Goal: Ask a question: Seek information or help from site administrators or community

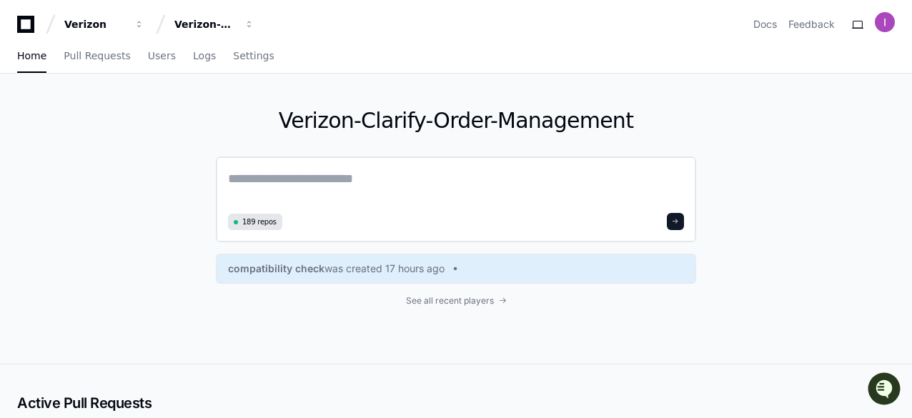
click at [500, 221] on div "189 repos" at bounding box center [456, 221] width 456 height 17
click at [472, 193] on textarea at bounding box center [456, 189] width 456 height 40
paste textarea "**********"
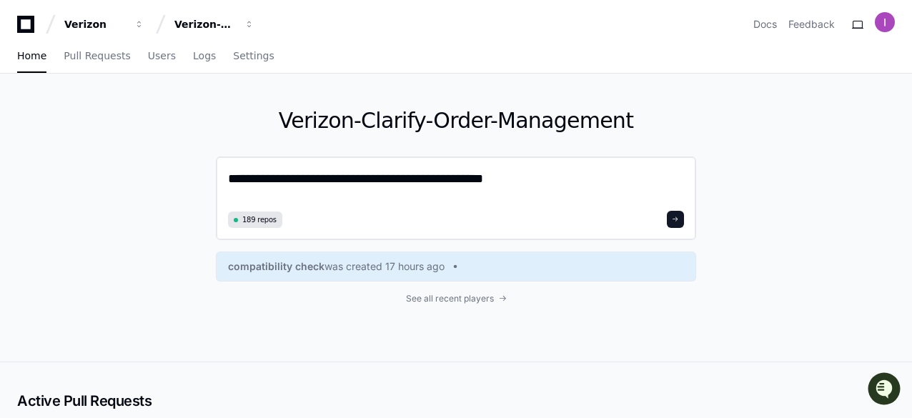
click at [417, 178] on textarea "**********" at bounding box center [456, 188] width 456 height 38
click at [498, 181] on textarea "**********" at bounding box center [456, 188] width 456 height 38
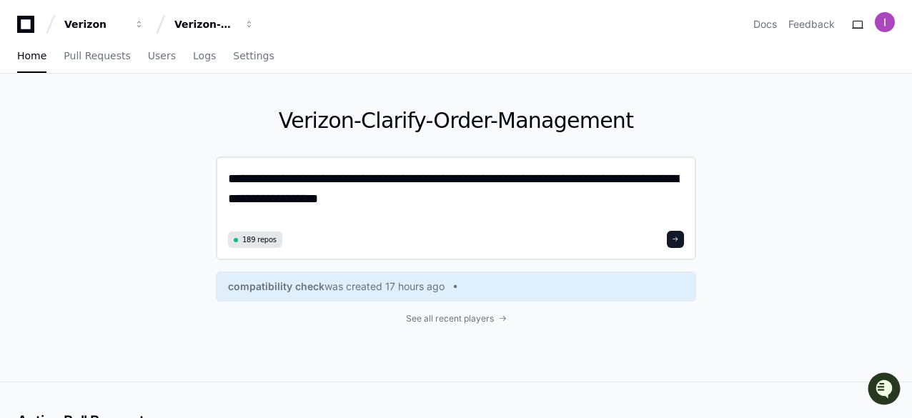
click at [312, 198] on textarea "**********" at bounding box center [456, 198] width 457 height 58
click at [400, 201] on textarea "**********" at bounding box center [456, 198] width 457 height 58
type textarea "**********"
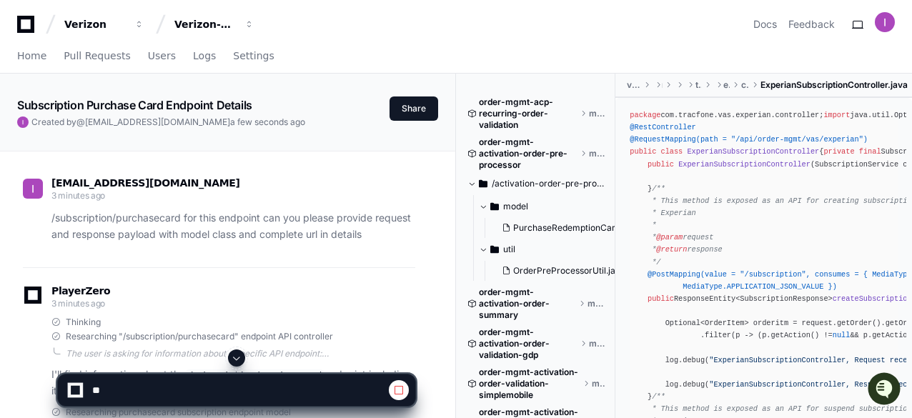
click at [239, 356] on span at bounding box center [236, 357] width 11 height 11
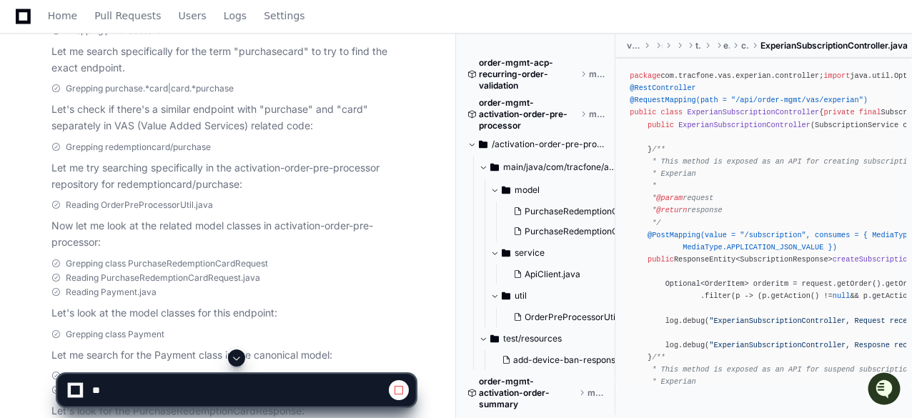
click at [292, 189] on p "Let me try searching specifically in the activation-order-pre-processor reposit…" at bounding box center [233, 176] width 364 height 33
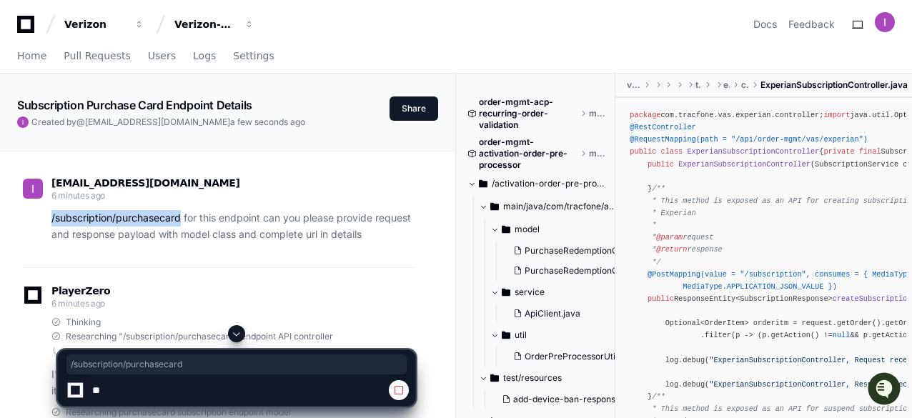
drag, startPoint x: 53, startPoint y: 220, endPoint x: 181, endPoint y: 214, distance: 128.1
click at [181, 214] on p "/subscription/purchasecard for this endpoint can you please provide request and…" at bounding box center [233, 226] width 364 height 33
copy p "/subscription/purchasecard"
click at [237, 333] on span at bounding box center [236, 333] width 11 height 11
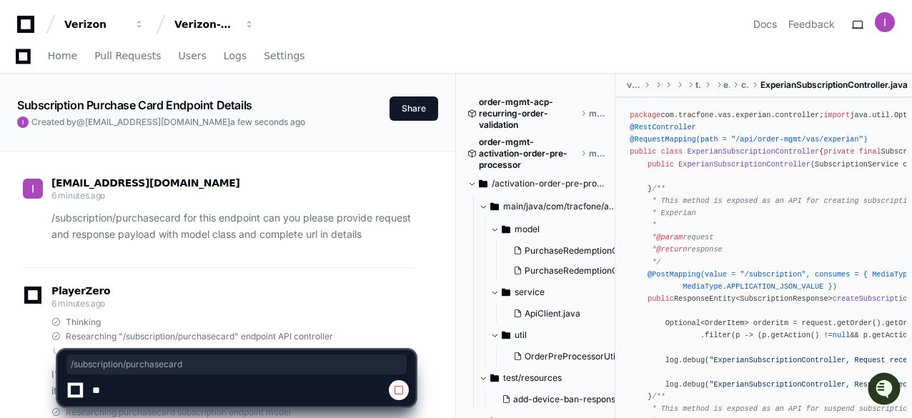
scroll to position [836, 0]
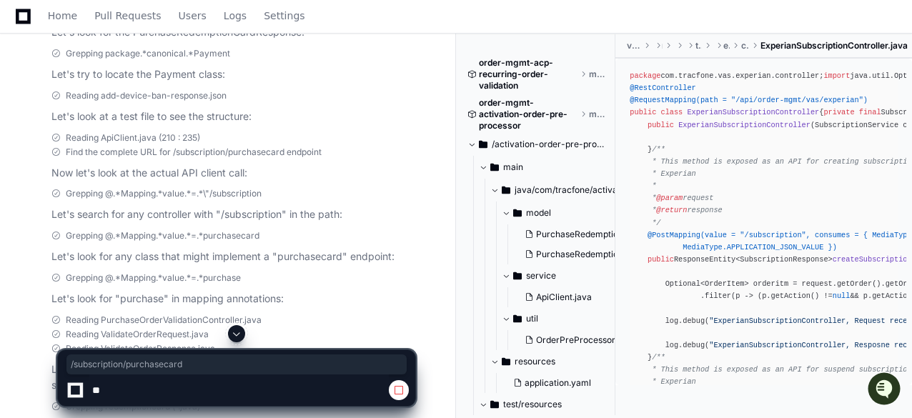
click at [236, 331] on span at bounding box center [236, 333] width 11 height 11
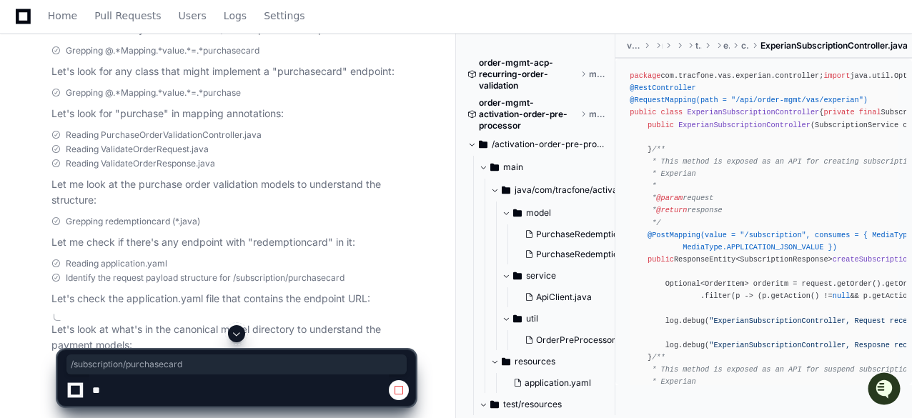
click at [235, 332] on span at bounding box center [236, 333] width 11 height 11
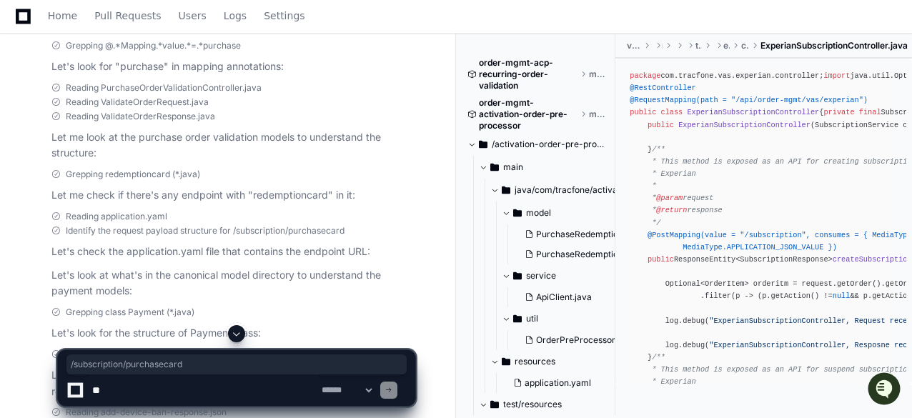
click at [239, 332] on span at bounding box center [236, 333] width 11 height 11
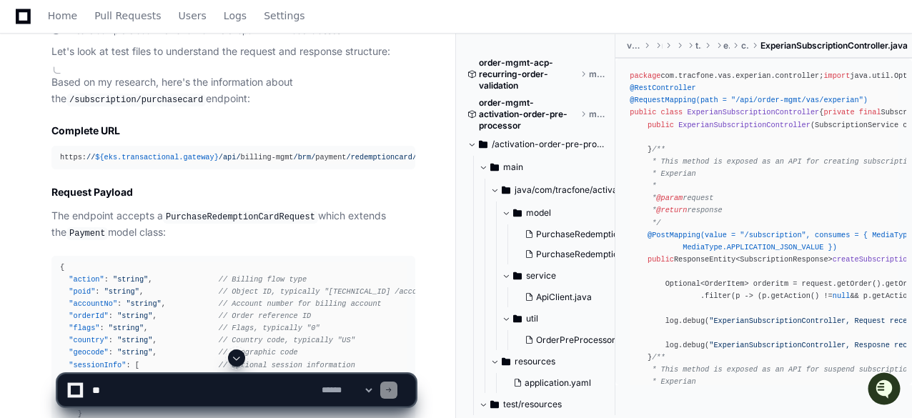
drag, startPoint x: 278, startPoint y: 153, endPoint x: 433, endPoint y: 151, distance: 155.1
click at [332, 115] on article "Based on my research, here's the information about the /subscription/purchaseca…" at bounding box center [233, 293] width 364 height 438
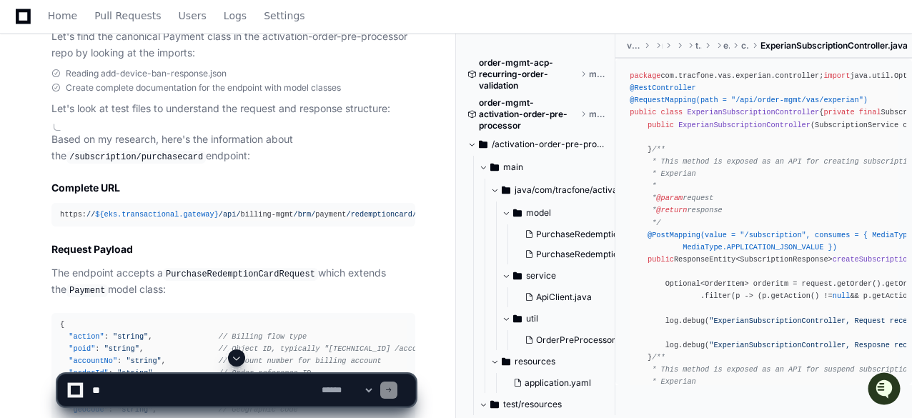
scroll to position [1435, 0]
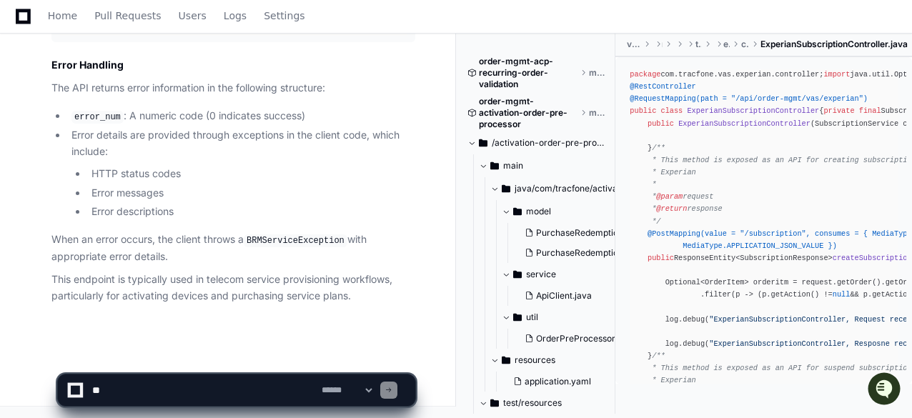
scroll to position [2987, 0]
click at [254, 384] on textarea at bounding box center [203, 390] width 229 height 31
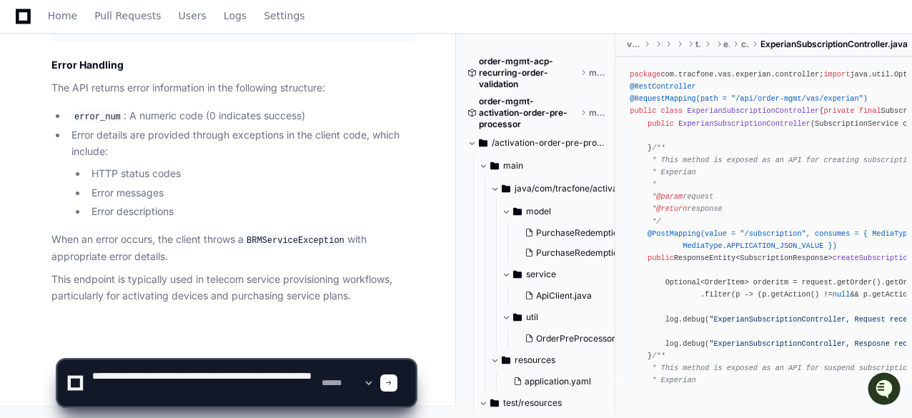
type textarea "**********"
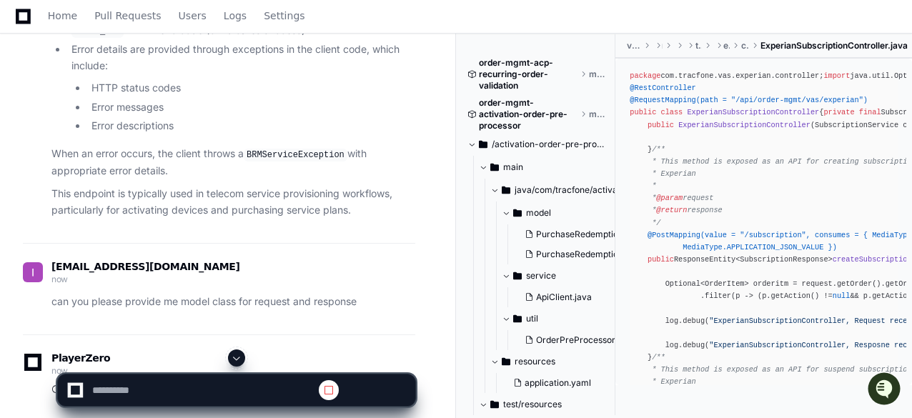
scroll to position [0, 0]
click at [239, 357] on span at bounding box center [236, 357] width 11 height 11
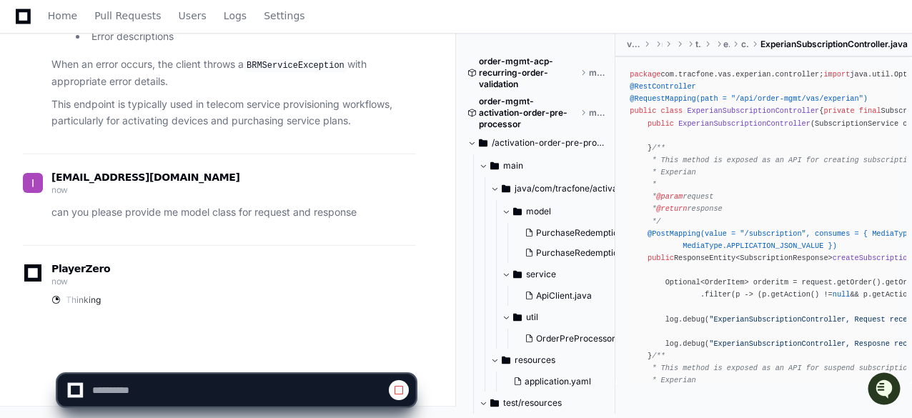
click at [270, 102] on p "This endpoint is typically used in telecom service provisioning workflows, part…" at bounding box center [233, 113] width 364 height 33
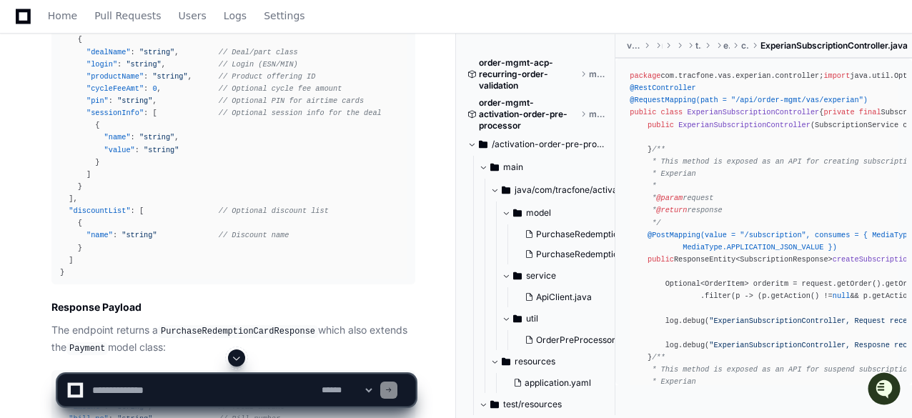
scroll to position [1839, 0]
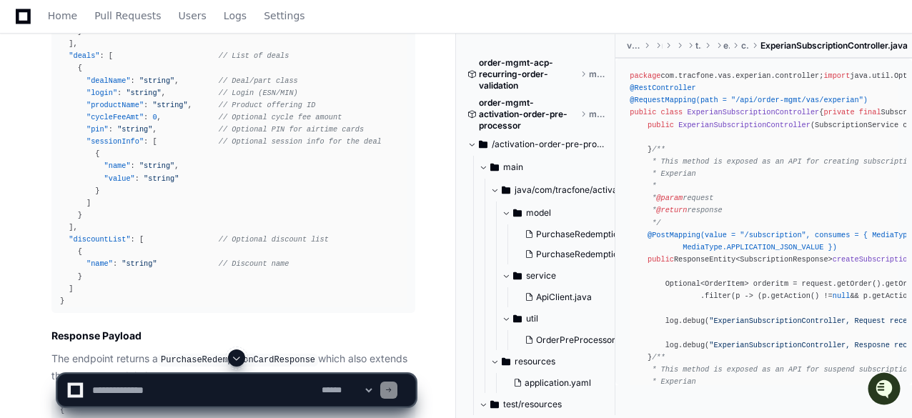
click at [239, 357] on span at bounding box center [236, 357] width 11 height 11
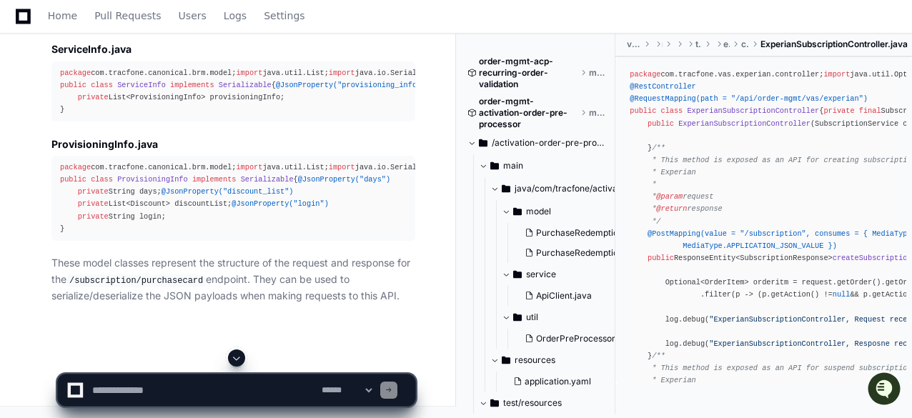
click at [202, 232] on div "package com.tracfone.canonical.brm.model; import java.util.List; import java.io…" at bounding box center [233, 199] width 347 height 74
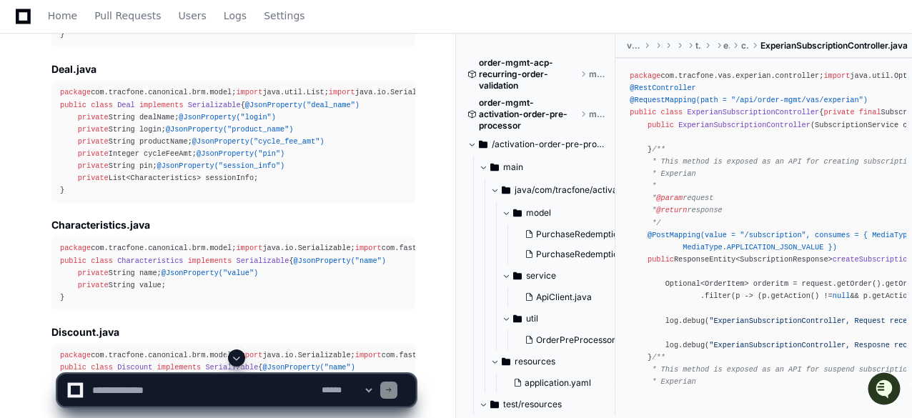
scroll to position [3649, 0]
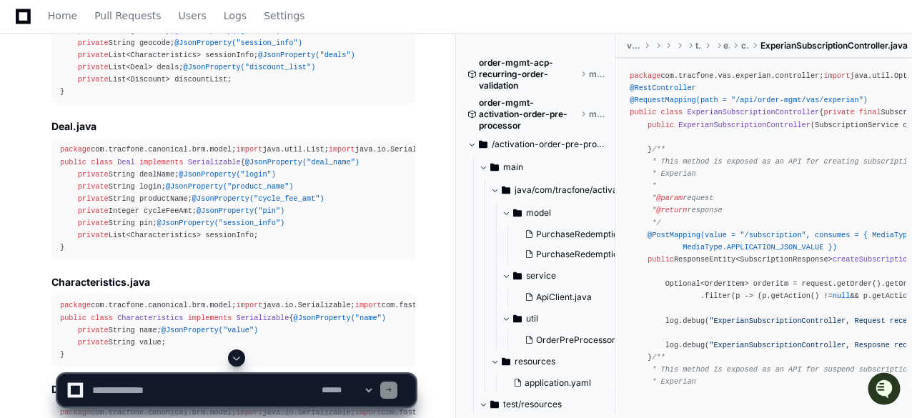
scroll to position [3534, 0]
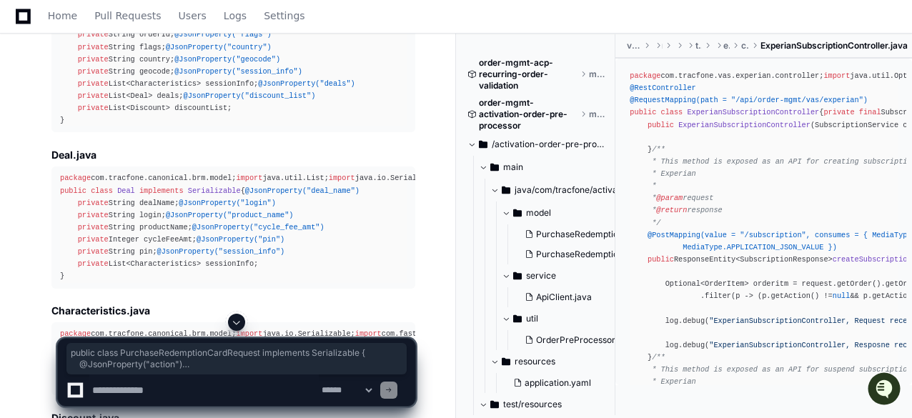
drag, startPoint x: 57, startPoint y: 147, endPoint x: 211, endPoint y: 267, distance: 195.1
click at [211, 133] on pre "package com.tracfone.canonical.brm.model; import java.util.List; import java.io…" at bounding box center [233, 47] width 364 height 171
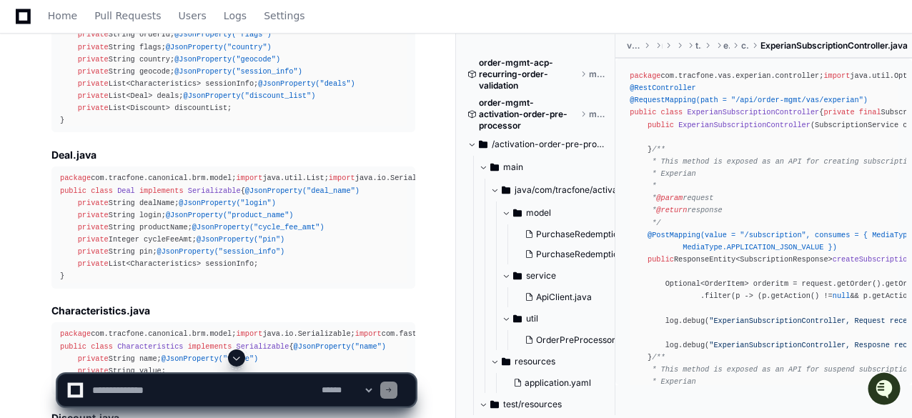
click at [208, 127] on div "package com.tracfone.canonical.brm.model; import java.util.List; import java.io…" at bounding box center [233, 47] width 347 height 159
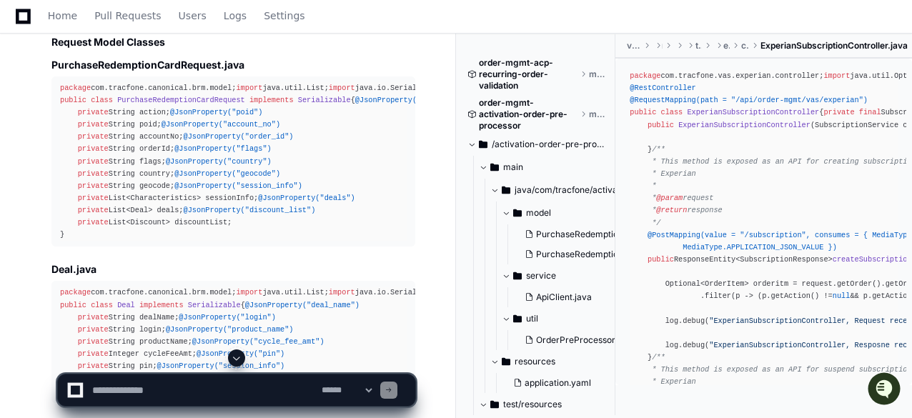
scroll to position [3391, 0]
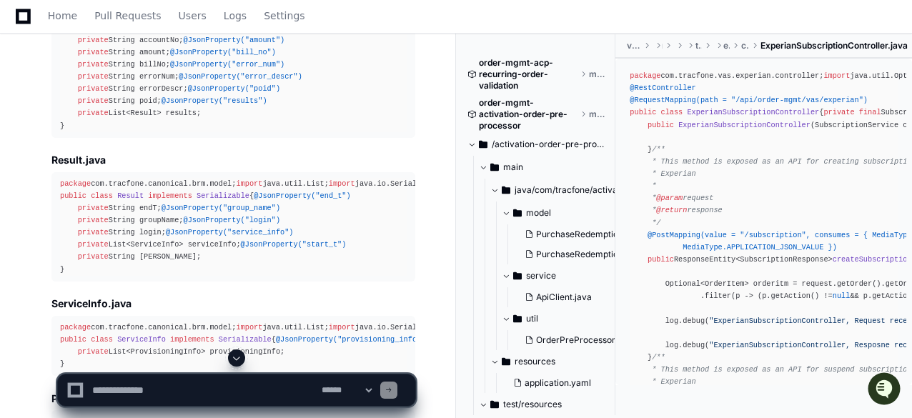
scroll to position [4106, 0]
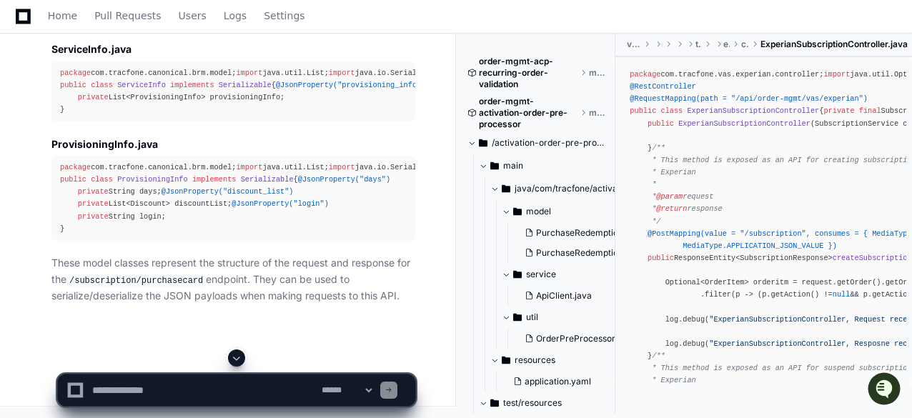
scroll to position [4364, 0]
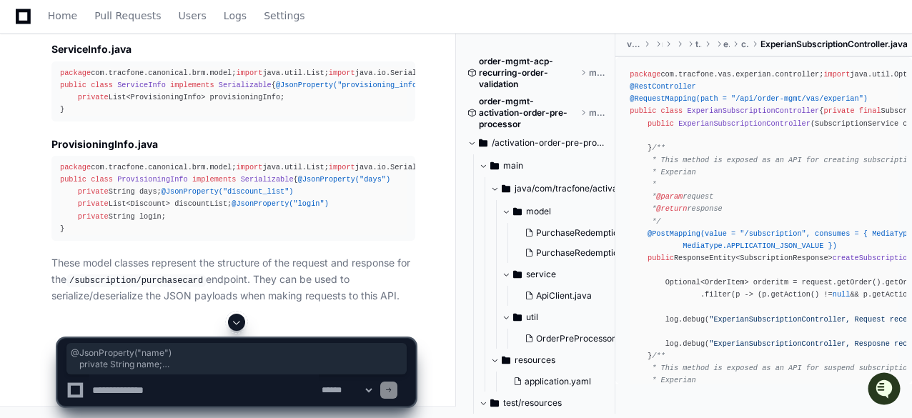
drag, startPoint x: 162, startPoint y: 269, endPoint x: 71, endPoint y: 224, distance: 101.3
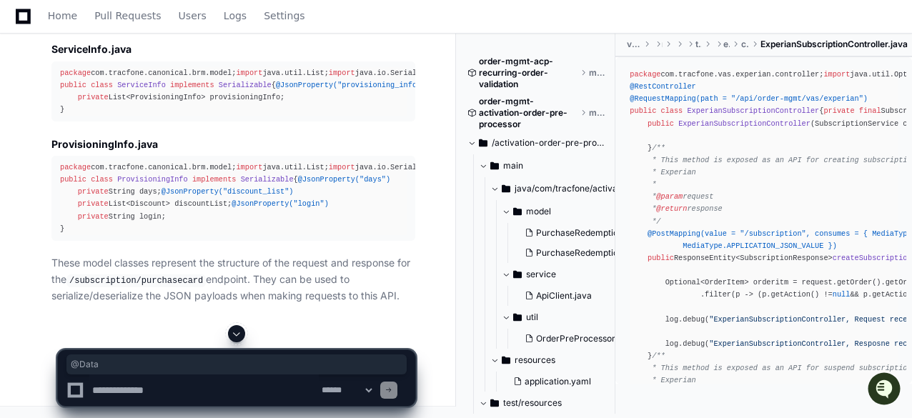
drag, startPoint x: 87, startPoint y: 194, endPoint x: 52, endPoint y: 192, distance: 35.1
copy span "@Data"
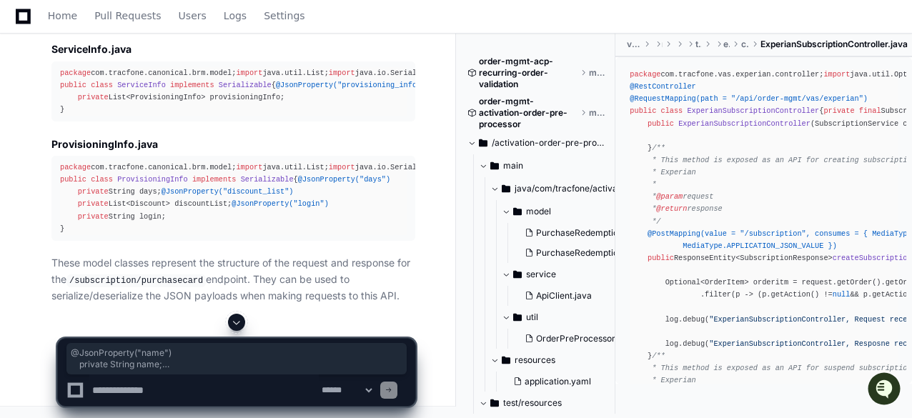
drag, startPoint x: 74, startPoint y: 223, endPoint x: 187, endPoint y: 267, distance: 121.7
copy div "@JsonProperty("name") private String name; @JsonProperty("value") private Strin…"
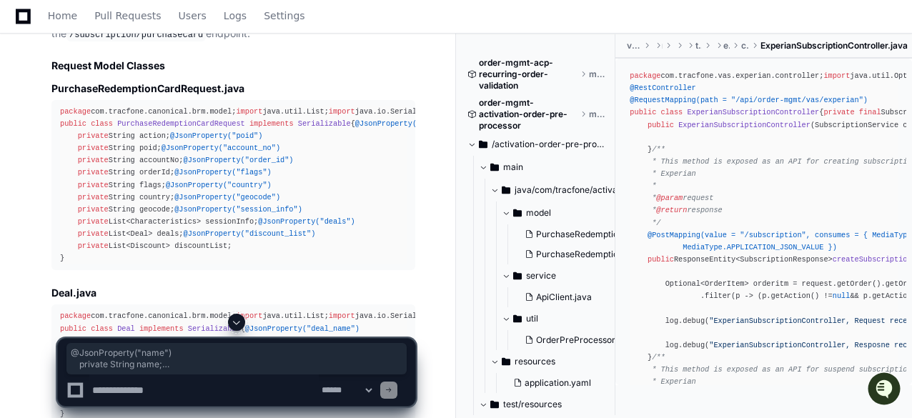
scroll to position [3474, 0]
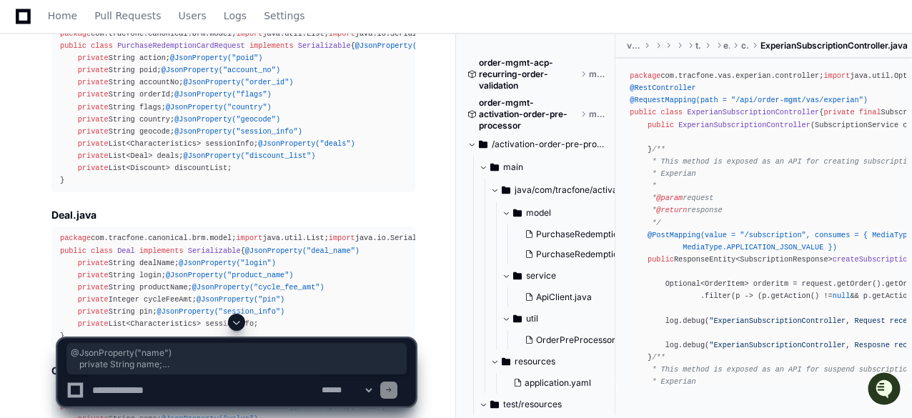
click at [185, 50] on span "PurchaseRedemptionCardRequest" at bounding box center [181, 45] width 128 height 9
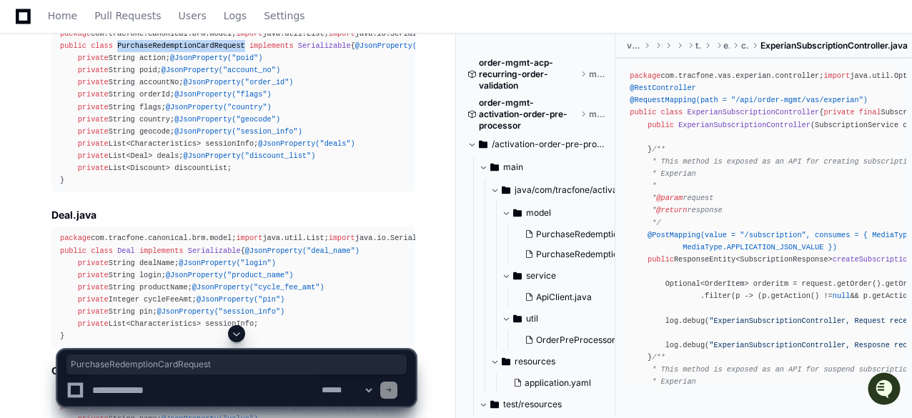
click at [185, 50] on span "PurchaseRedemptionCardRequest" at bounding box center [181, 45] width 128 height 9
copy span "PurchaseRedemptionCardRequest"
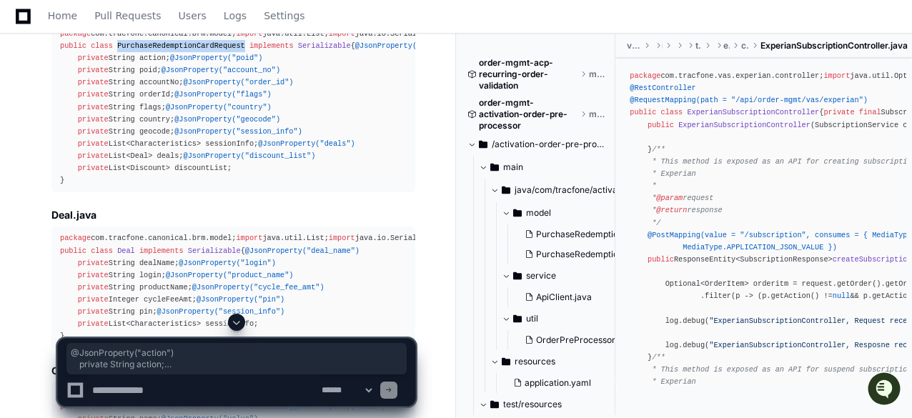
drag, startPoint x: 75, startPoint y: 221, endPoint x: 169, endPoint y: 275, distance: 108.9
click at [169, 187] on div "package com.tracfone.canonical.brm.model; import java.util.List; import java.io…" at bounding box center [233, 107] width 347 height 159
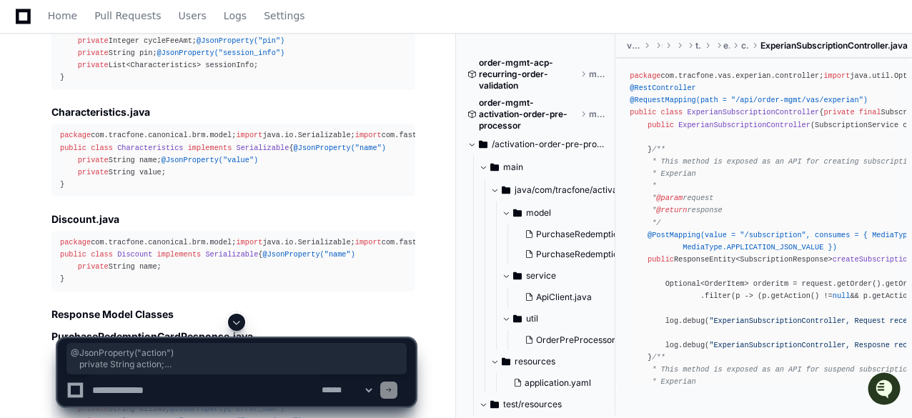
scroll to position [3745, 0]
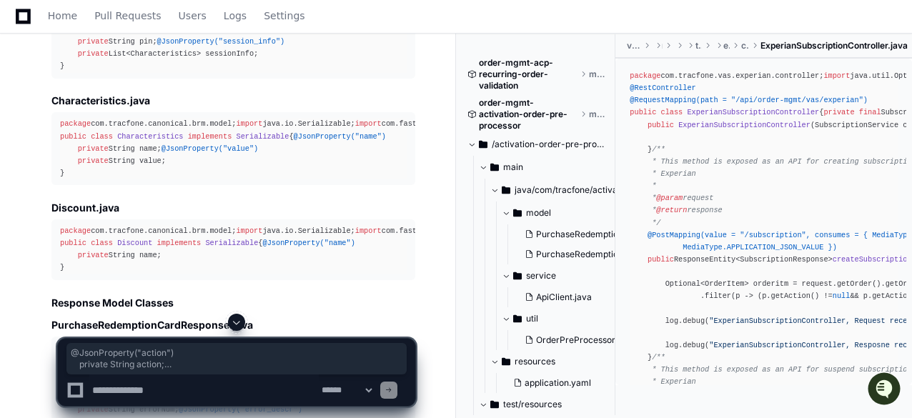
copy article "@JsonProperty("action") private String action; @JsonProperty("poid") private St…"
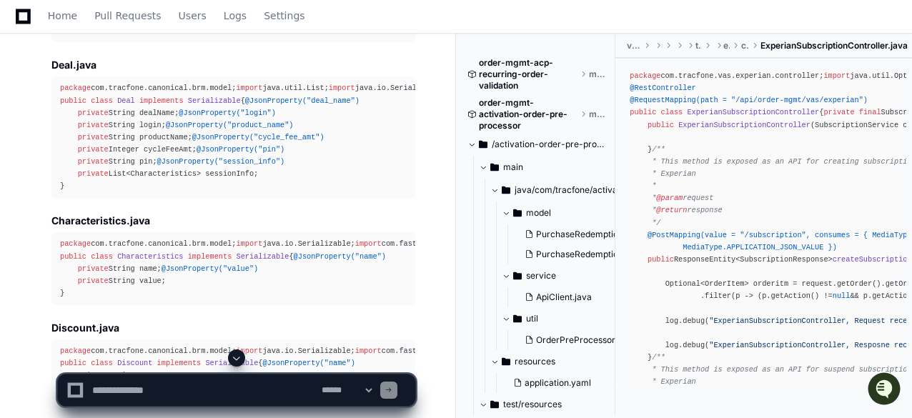
scroll to position [3603, 0]
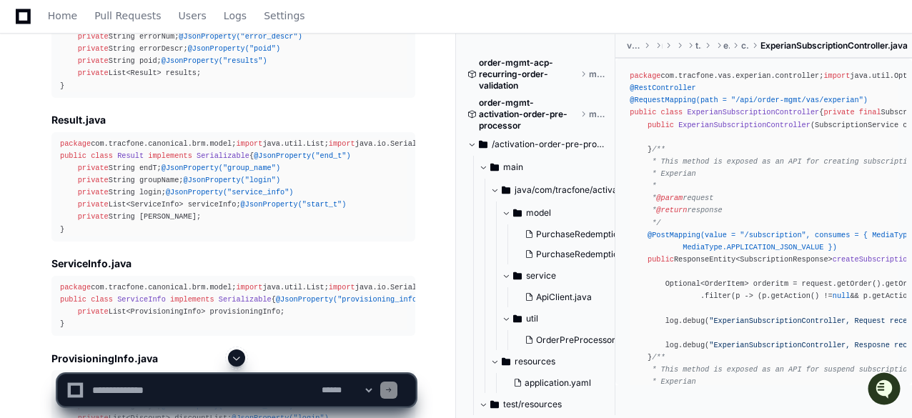
scroll to position [4146, 0]
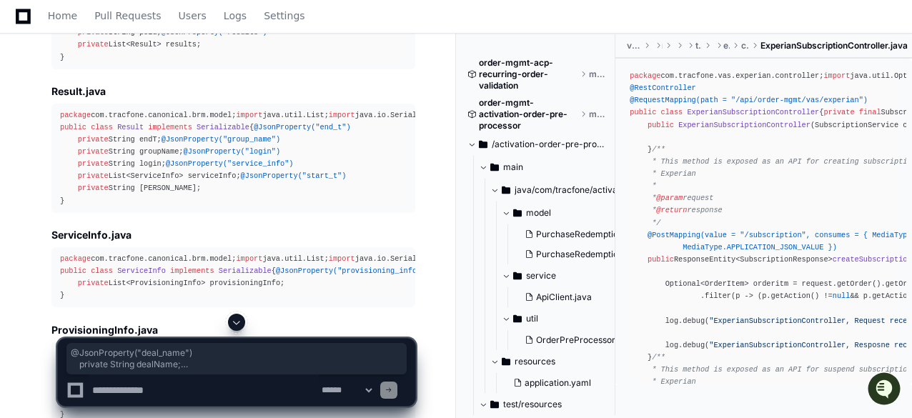
drag, startPoint x: 186, startPoint y: 216, endPoint x: 259, endPoint y: 265, distance: 88.0
copy div "@JsonProperty("deal_name") private String dealName; @JsonProperty("login") priv…"
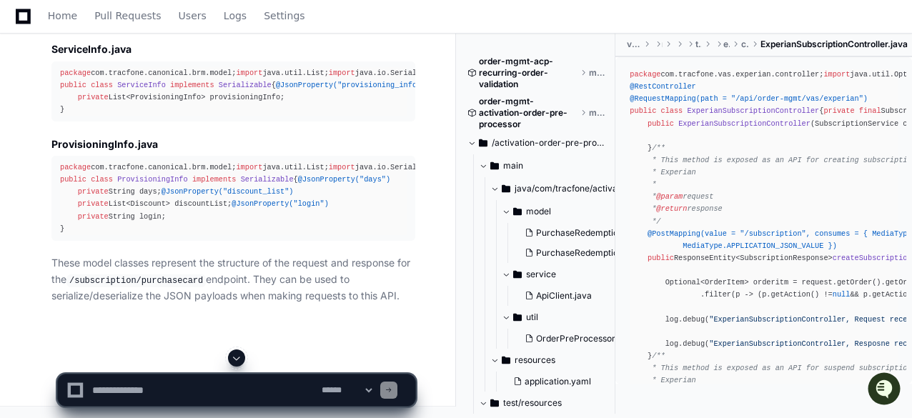
scroll to position [4632, 0]
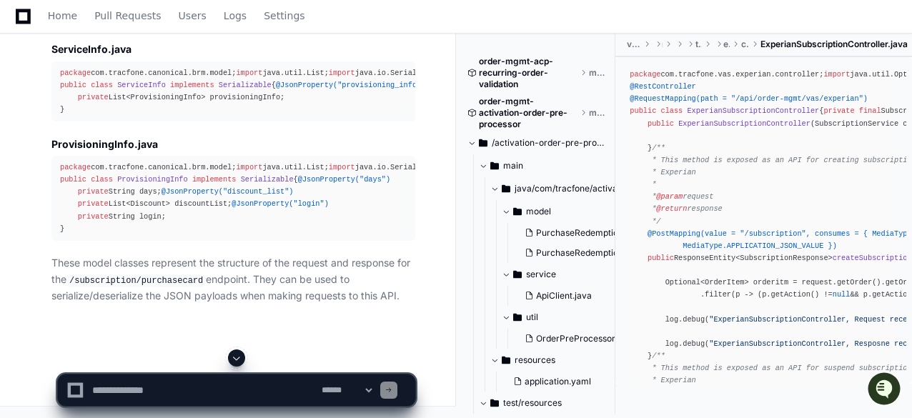
scroll to position [5746, 0]
click at [156, 162] on div "package com.tracfone.canonical.brm.model; import java.util.List; import java.io…" at bounding box center [233, 199] width 347 height 74
click at [143, 235] on div "package com.tracfone.canonical.brm.model; import java.util.List; import java.io…" at bounding box center [233, 199] width 347 height 74
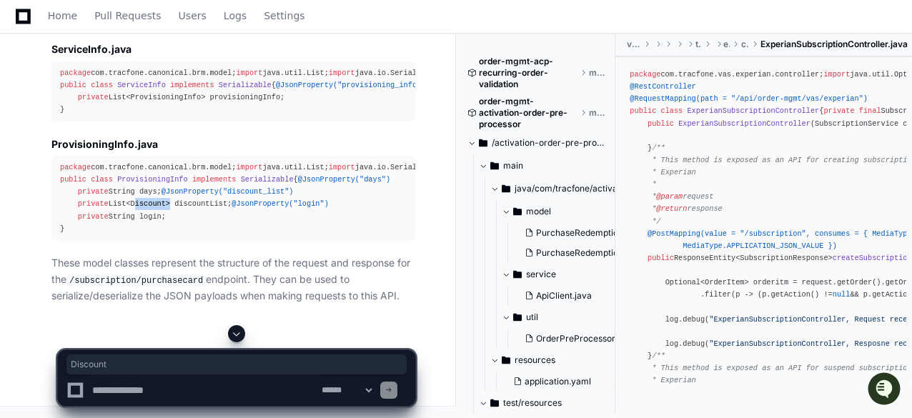
click at [143, 235] on div "package com.tracfone.canonical.brm.model; import java.util.List; import java.io…" at bounding box center [233, 199] width 347 height 74
copy div "Discount"
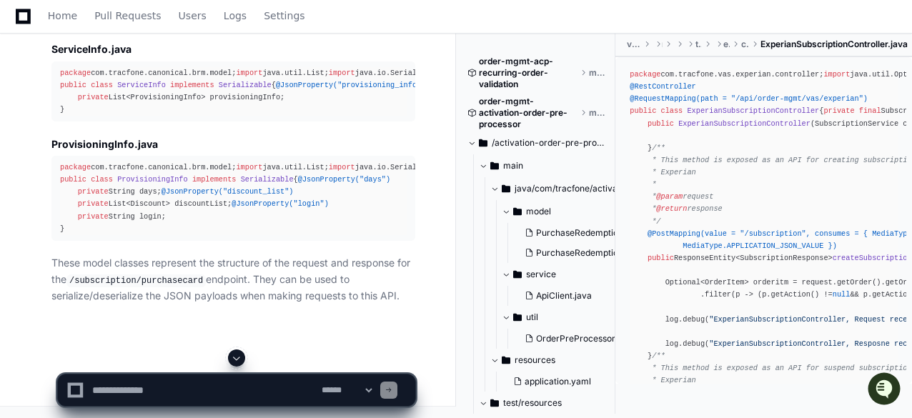
click at [272, 162] on div "package com.tracfone.canonical.brm.model; import java.util.List; import java.io…" at bounding box center [233, 199] width 347 height 74
click at [140, 184] on span "ProvisioningInfo" at bounding box center [152, 179] width 71 height 9
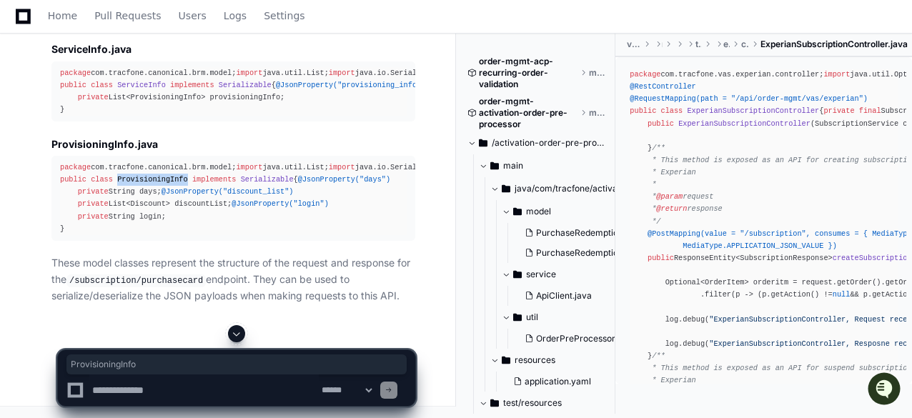
copy span "ProvisioningInfo"
click at [315, 171] on div "package com.tracfone.canonical.brm.model; import java.util.List; import java.io…" at bounding box center [233, 199] width 347 height 74
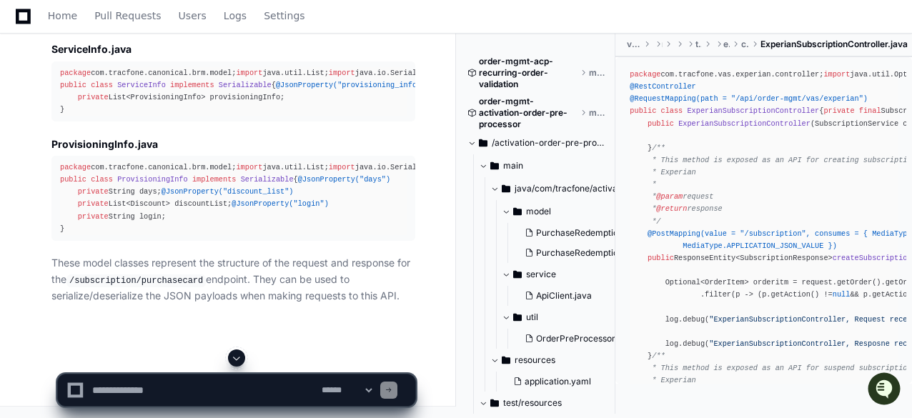
scroll to position [5517, 0]
click at [137, 89] on span "ServiceInfo" at bounding box center [141, 85] width 49 height 9
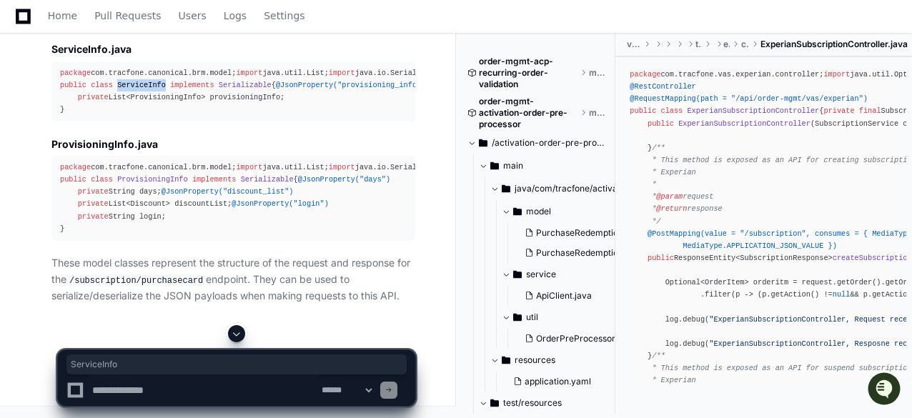
click at [137, 89] on span "ServiceInfo" at bounding box center [141, 85] width 49 height 9
copy span "ServiceInfo"
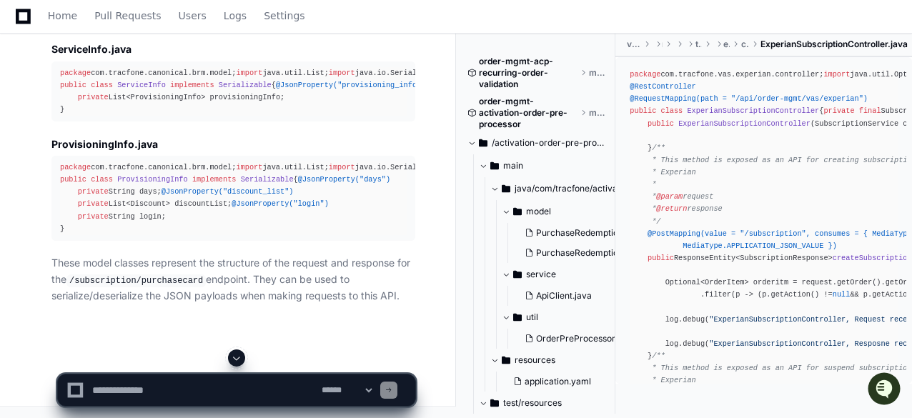
click at [197, 122] on pre "package com.tracfone.canonical.brm.model; import java.util.List; import java.io…" at bounding box center [233, 91] width 364 height 61
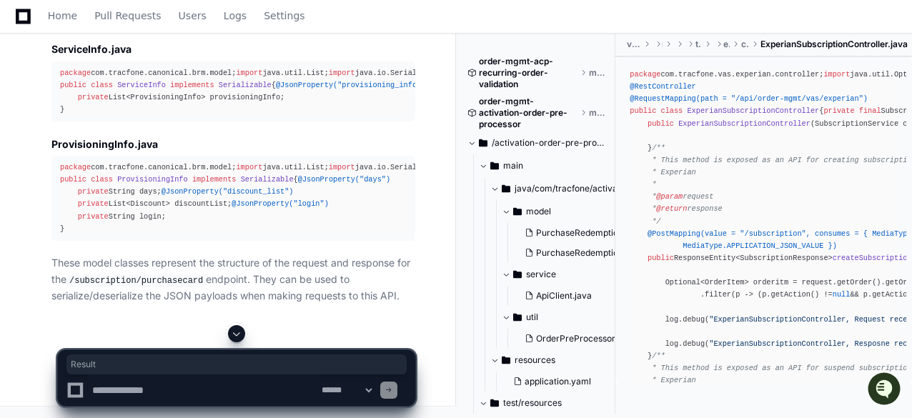
copy span "Result"
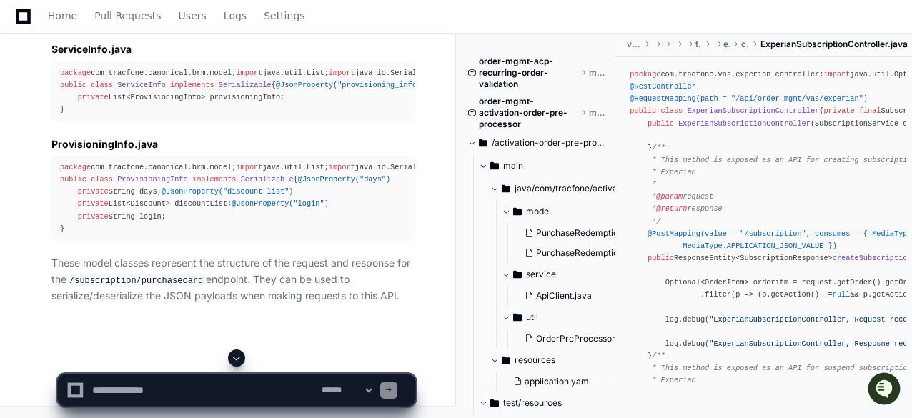
scroll to position [4802, 0]
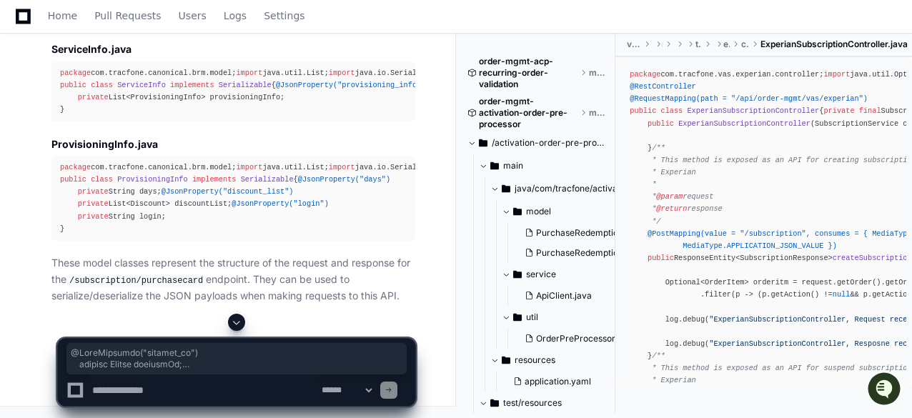
drag, startPoint x: 72, startPoint y: 217, endPoint x: 159, endPoint y: 315, distance: 130.7
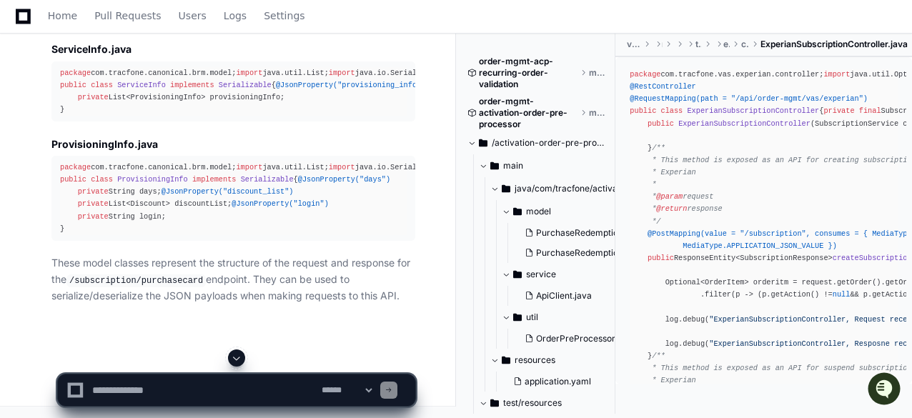
scroll to position [4973, 0]
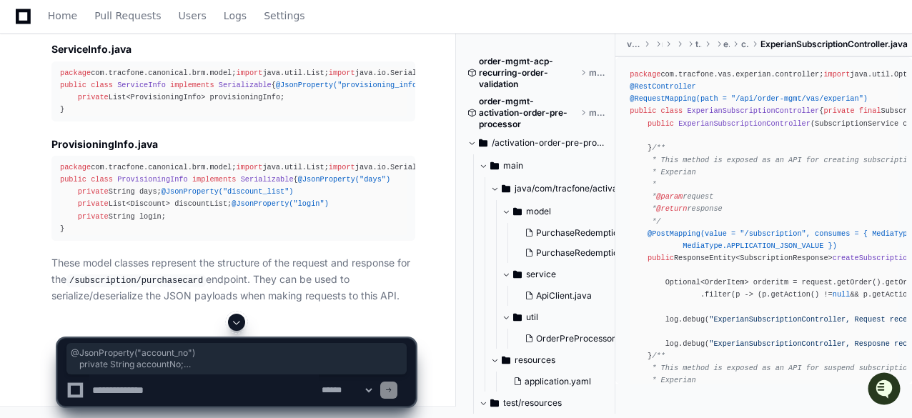
drag, startPoint x: 74, startPoint y: 129, endPoint x: 166, endPoint y: 279, distance: 176.2
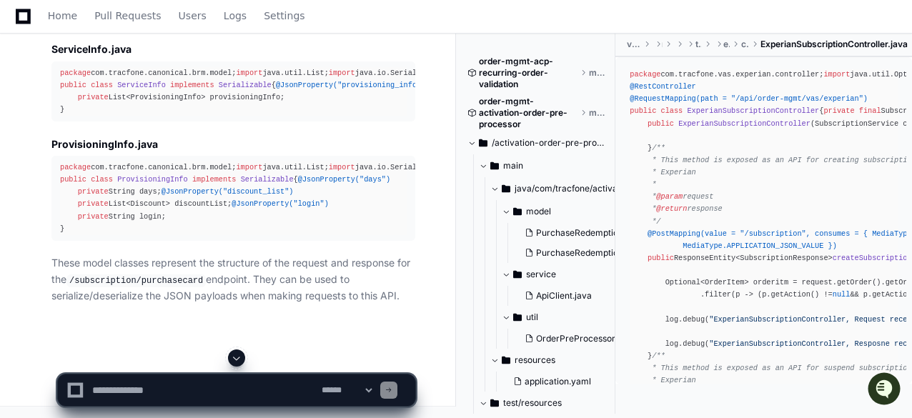
scroll to position [4612, 0]
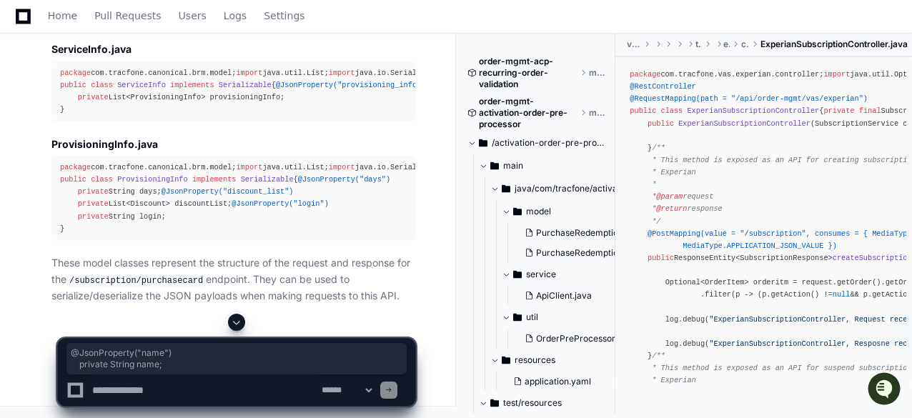
drag, startPoint x: 159, startPoint y: 204, endPoint x: 0, endPoint y: 194, distance: 159.0
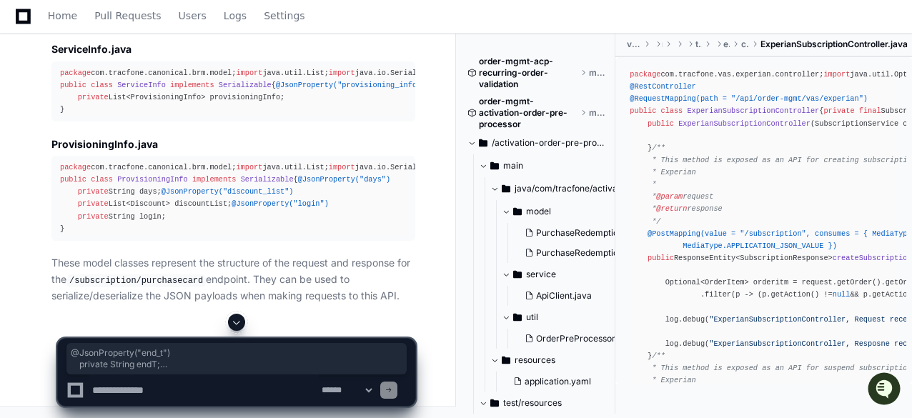
drag, startPoint x: 71, startPoint y: 75, endPoint x: 170, endPoint y: 235, distance: 188.1
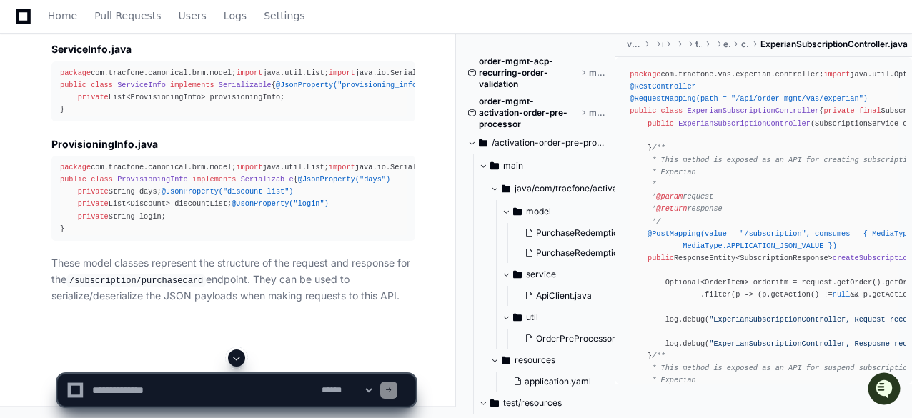
scroll to position [5670, 0]
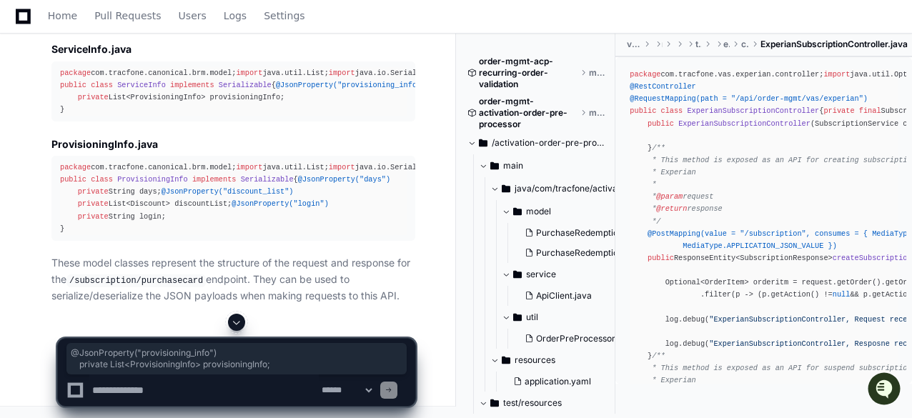
drag, startPoint x: 70, startPoint y: 100, endPoint x: 293, endPoint y: 115, distance: 223.5
click at [293, 115] on div "package com.tracfone.canonical.brm.model; import java.util.List; import java.io…" at bounding box center [233, 91] width 347 height 49
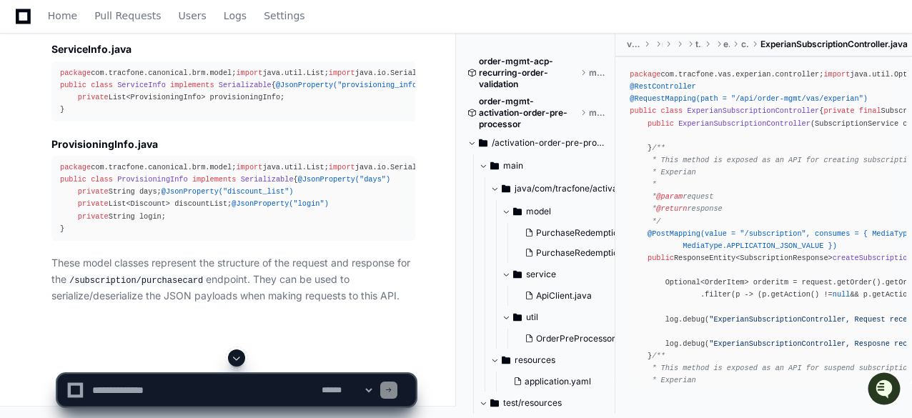
click at [202, 203] on div "package com.tracfone.canonical.brm.model; import java.util.List; import java.io…" at bounding box center [233, 199] width 347 height 74
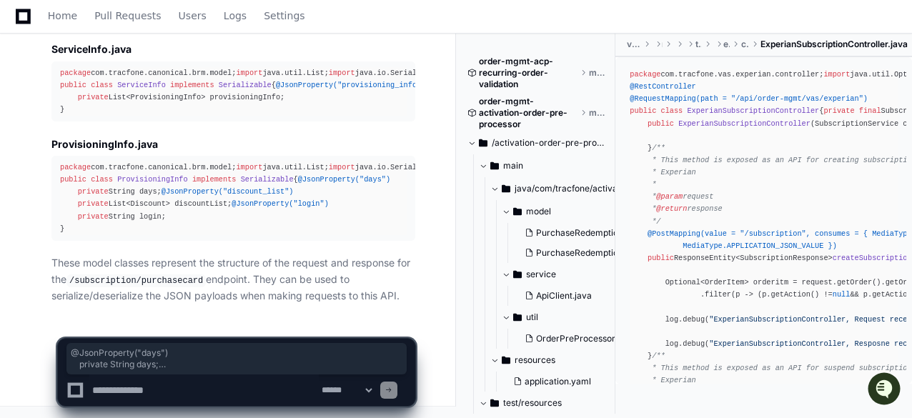
drag, startPoint x: 164, startPoint y: 219, endPoint x: 46, endPoint y: 136, distance: 144.6
click at [167, 179] on div "package com.tracfone.canonical.brm.model; import java.util.List; import java.io…" at bounding box center [233, 199] width 347 height 74
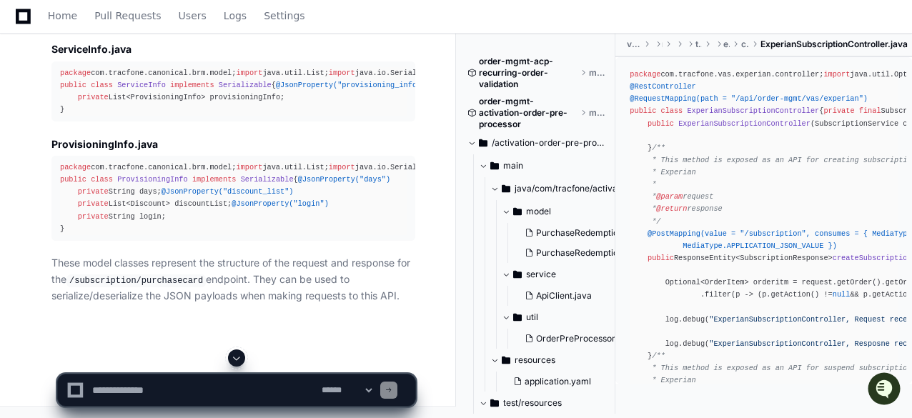
scroll to position [5603, 0]
